Goal: Information Seeking & Learning: Compare options

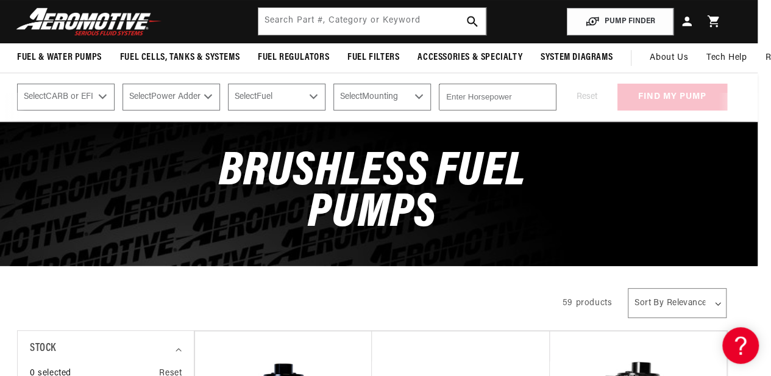
scroll to position [0, 13]
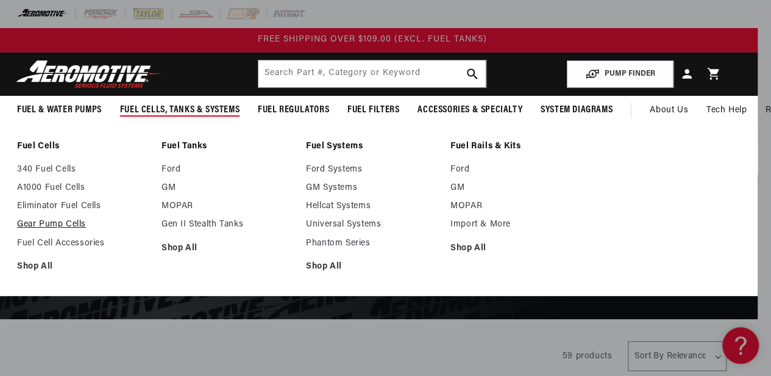
click at [60, 225] on link "Gear Pump Cells" at bounding box center [83, 224] width 132 height 11
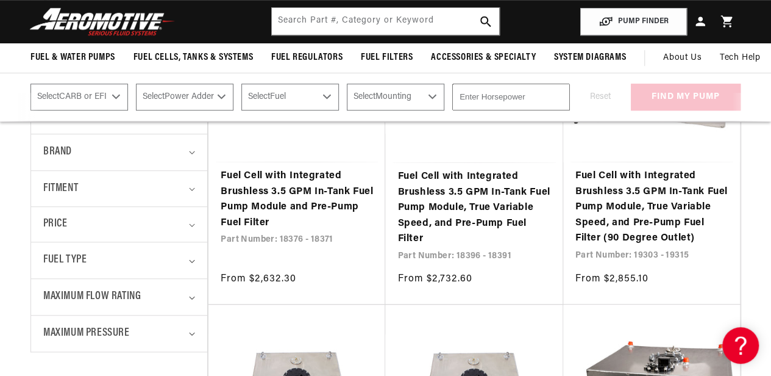
scroll to position [376, 0]
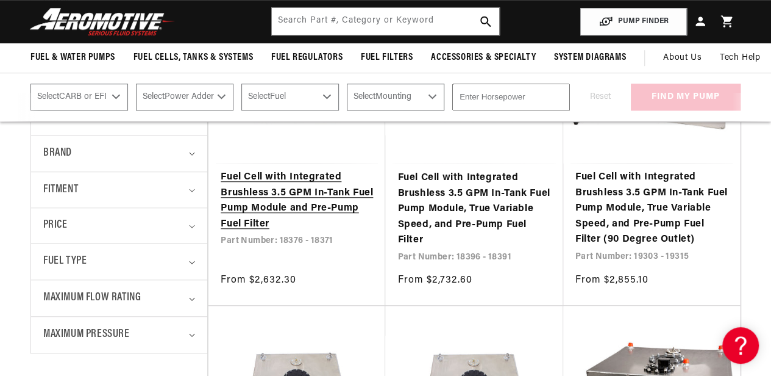
click at [283, 203] on link "Fuel Cell with Integrated Brushless 3.5 GPM In-Tank Fuel Pump Module and Pre-Pu…" at bounding box center [297, 200] width 152 height 62
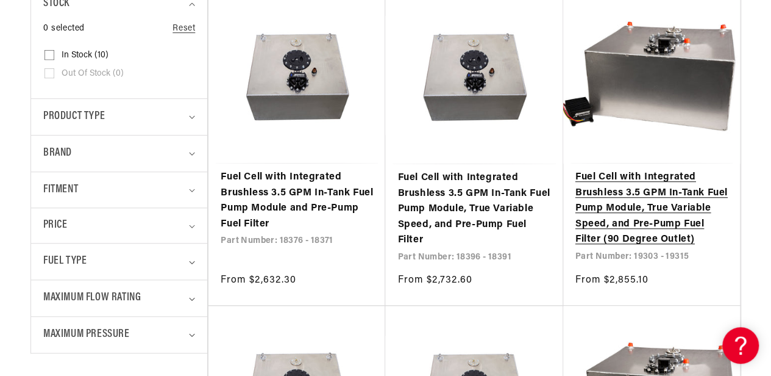
click at [628, 248] on link "Fuel Cell with Integrated Brushless 3.5 GPM In-Tank Fuel Pump Module, True Vari…" at bounding box center [651, 208] width 152 height 78
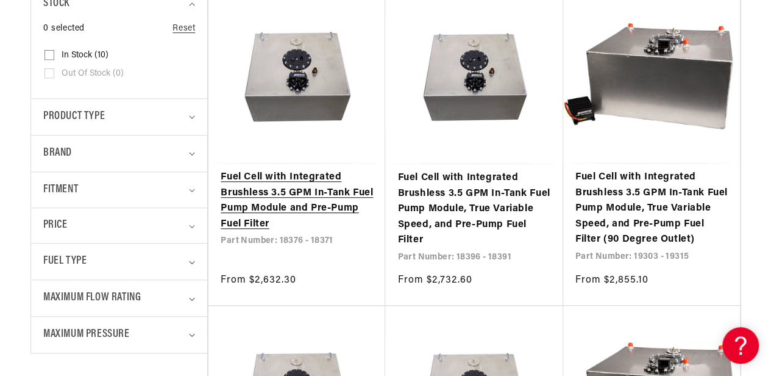
click at [330, 174] on link "Fuel Cell with Integrated Brushless 3.5 GPM In-Tank Fuel Pump Module and Pre-Pu…" at bounding box center [297, 200] width 152 height 62
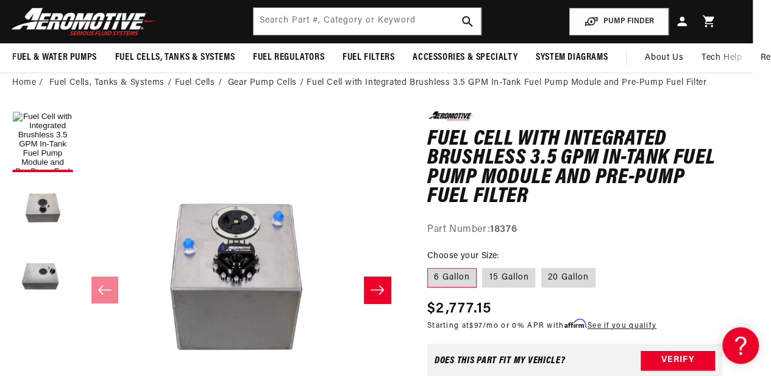
scroll to position [53, 18]
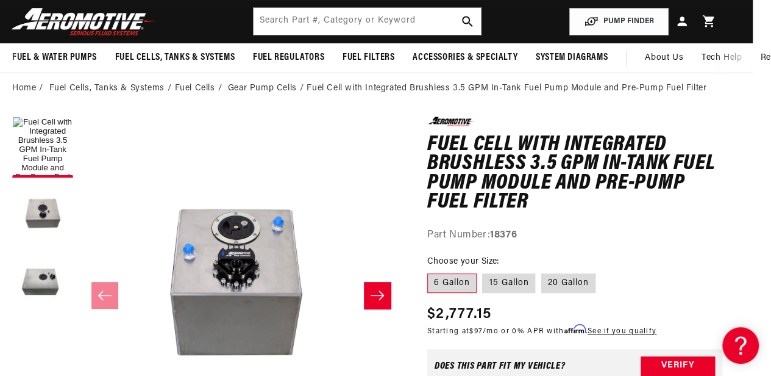
click at [380, 296] on icon "Slide right" at bounding box center [377, 295] width 15 height 12
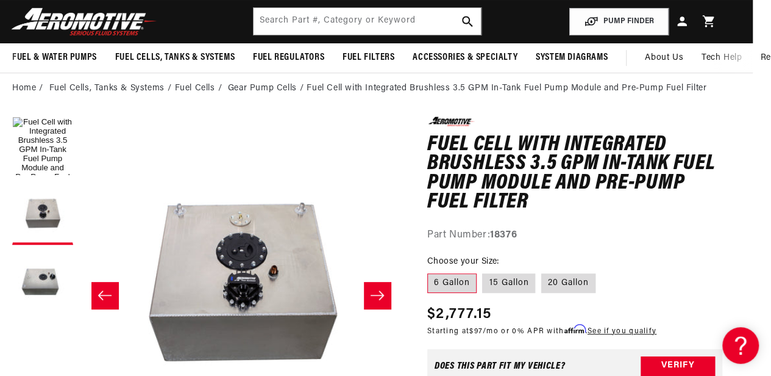
click at [380, 296] on icon "Slide right" at bounding box center [377, 295] width 15 height 12
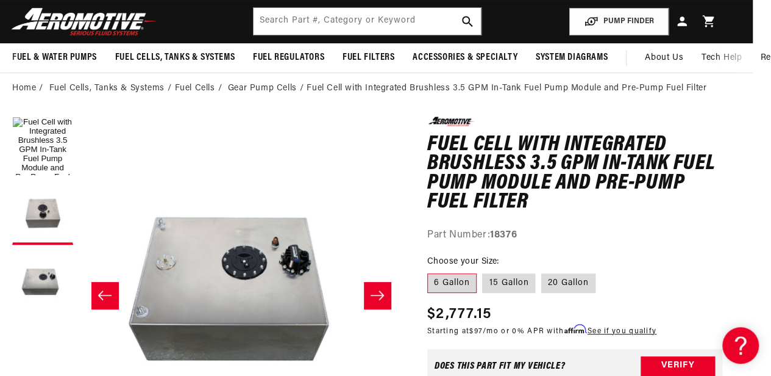
scroll to position [0, 647]
click at [380, 296] on icon "Slide right" at bounding box center [377, 295] width 15 height 12
click at [383, 291] on icon "Slide right" at bounding box center [377, 295] width 15 height 12
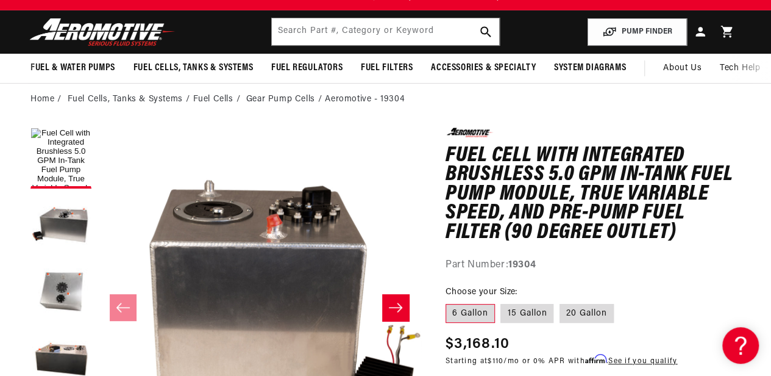
scroll to position [41, 0]
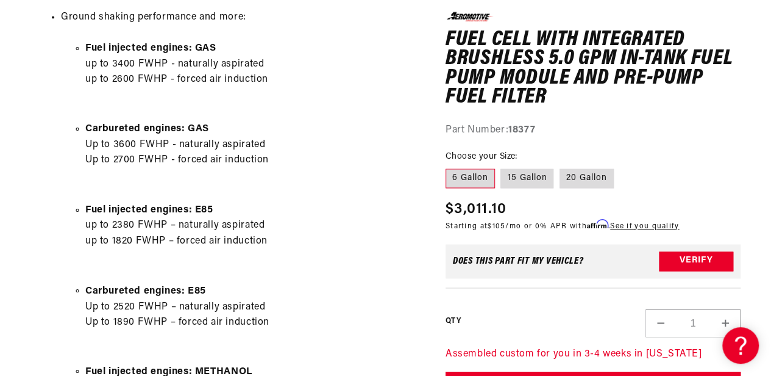
scroll to position [871, 0]
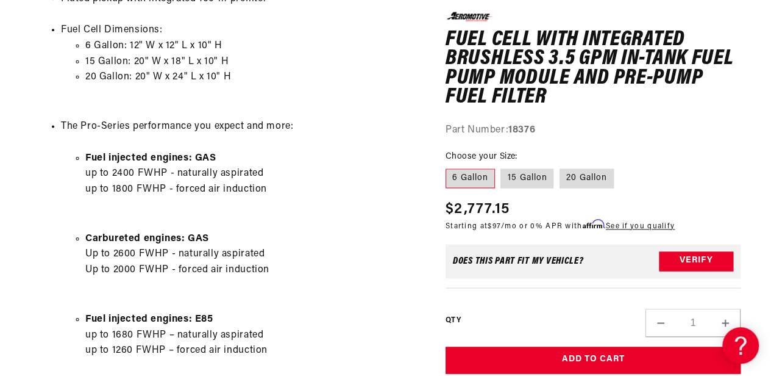
scroll to position [793, 0]
